Goal: Find specific page/section: Find specific page/section

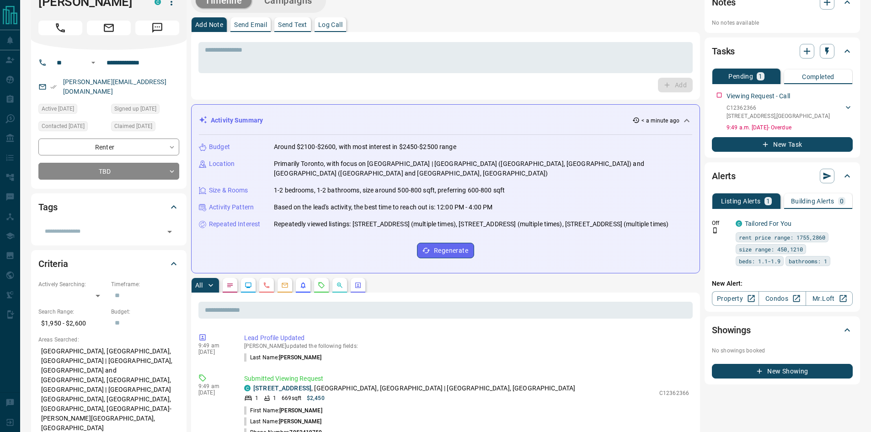
scroll to position [61, 0]
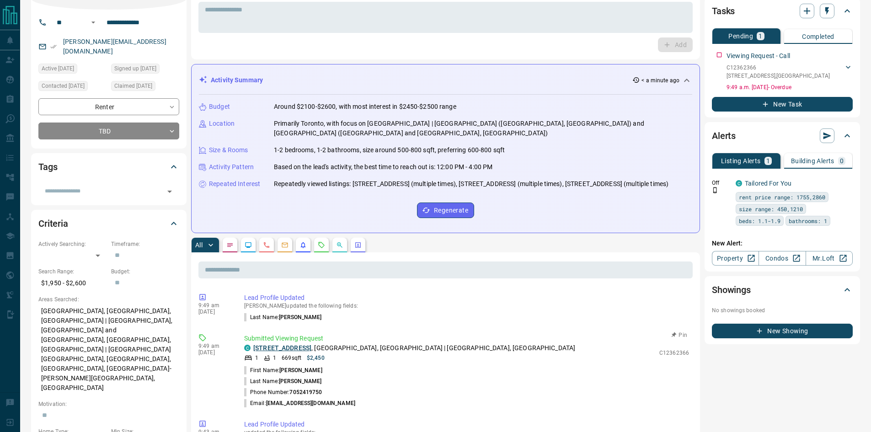
click at [306, 348] on link "[STREET_ADDRESS]" at bounding box center [282, 347] width 58 height 7
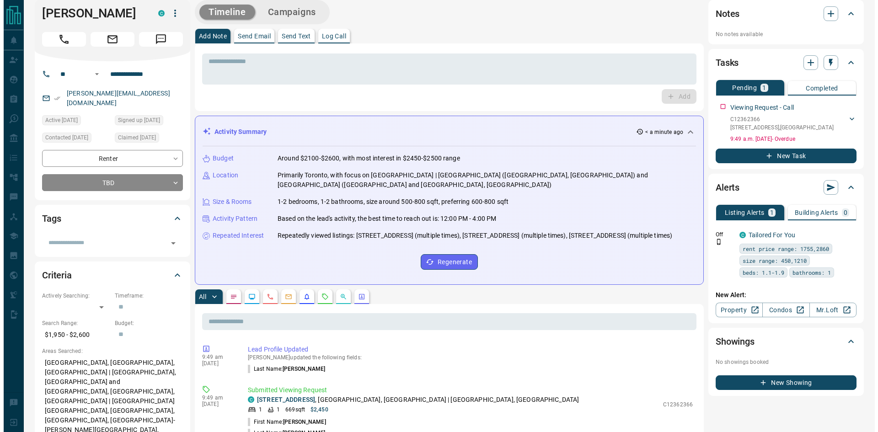
scroll to position [0, 0]
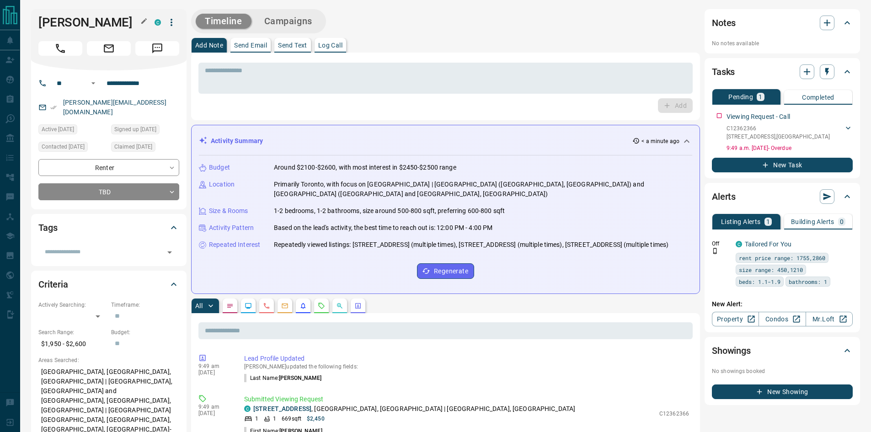
click at [58, 21] on h1 "[PERSON_NAME]" at bounding box center [89, 22] width 102 height 15
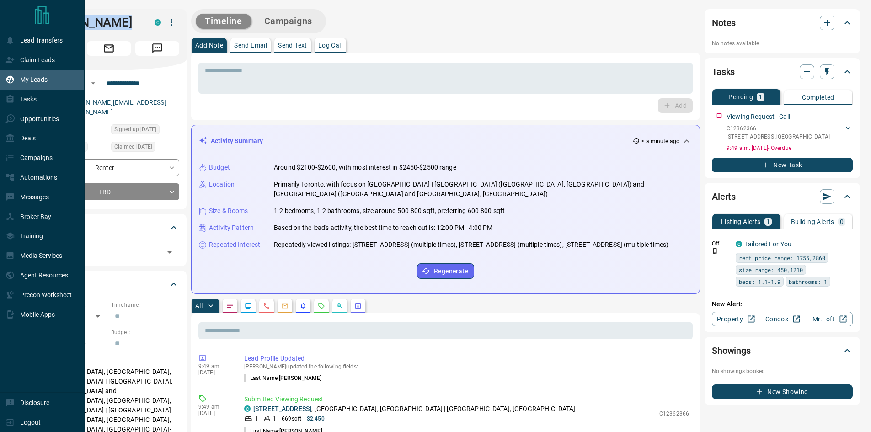
click at [48, 81] on div "My Leads" at bounding box center [42, 80] width 85 height 20
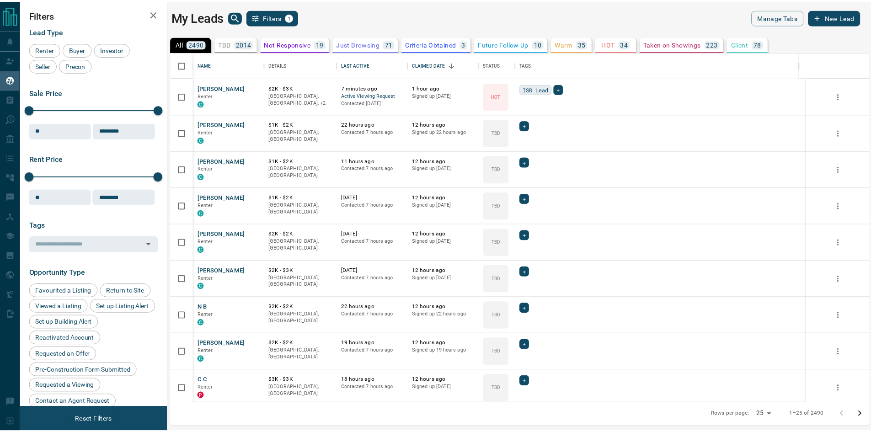
scroll to position [343, 698]
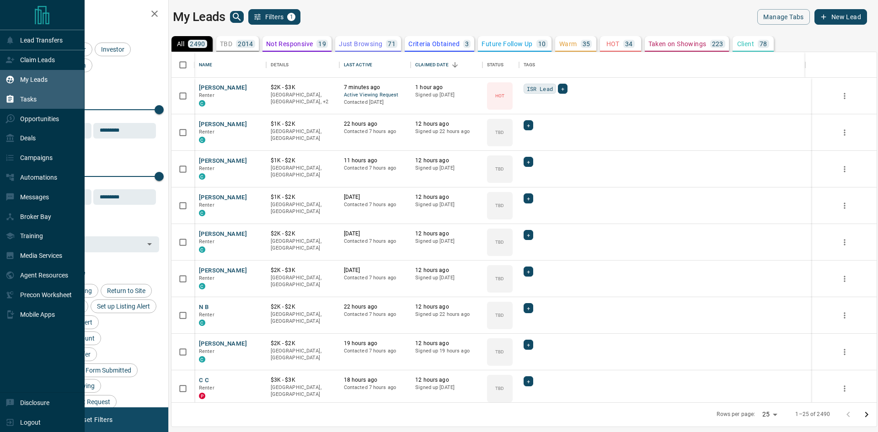
click at [30, 106] on div "Tasks" at bounding box center [20, 99] width 31 height 15
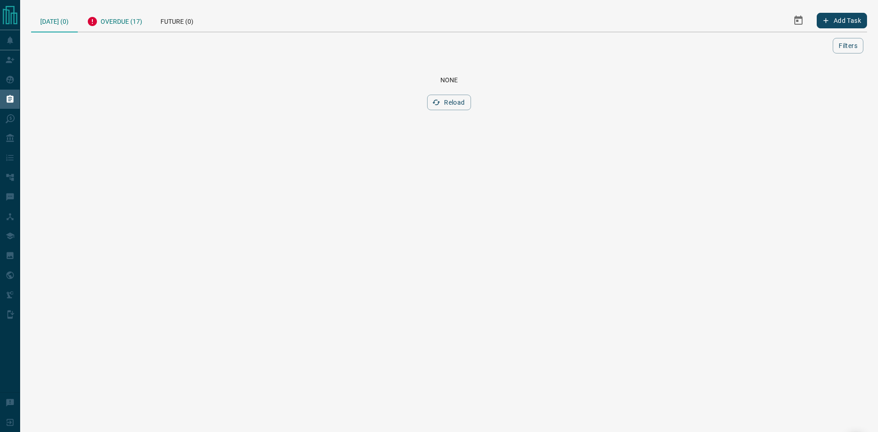
click at [135, 23] on div "Overdue (17)" at bounding box center [115, 20] width 74 height 22
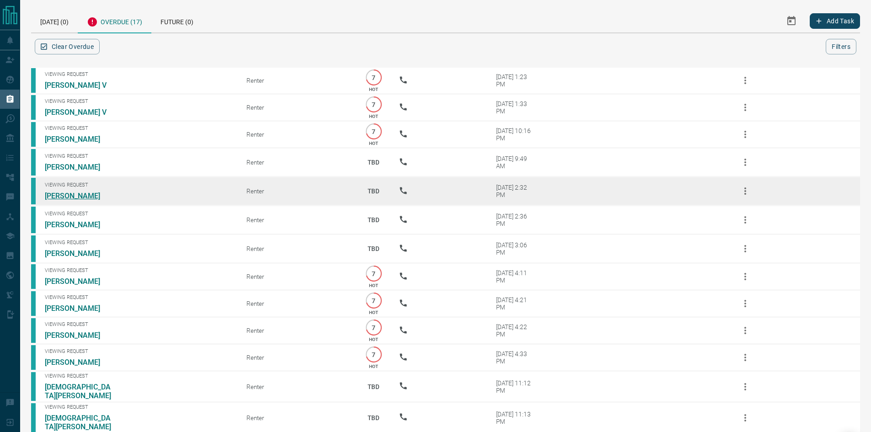
click at [77, 200] on link "[PERSON_NAME]" at bounding box center [79, 196] width 69 height 9
